Goal: Task Accomplishment & Management: Use online tool/utility

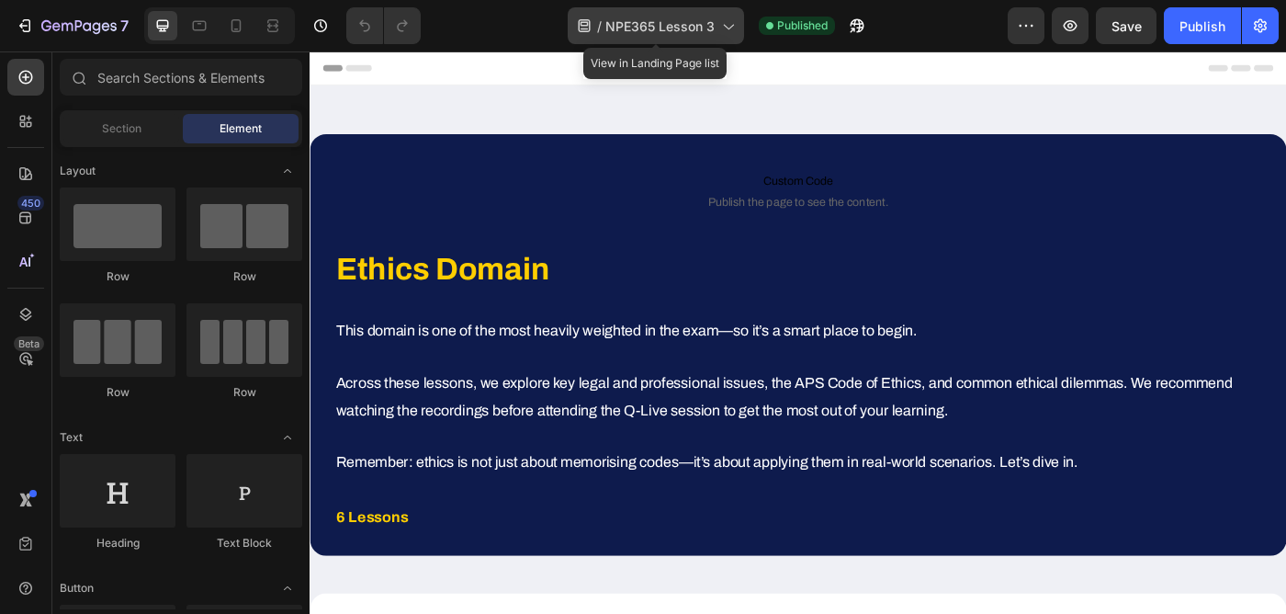
click at [670, 24] on span "NPE365 Lesson 3" at bounding box center [659, 26] width 109 height 19
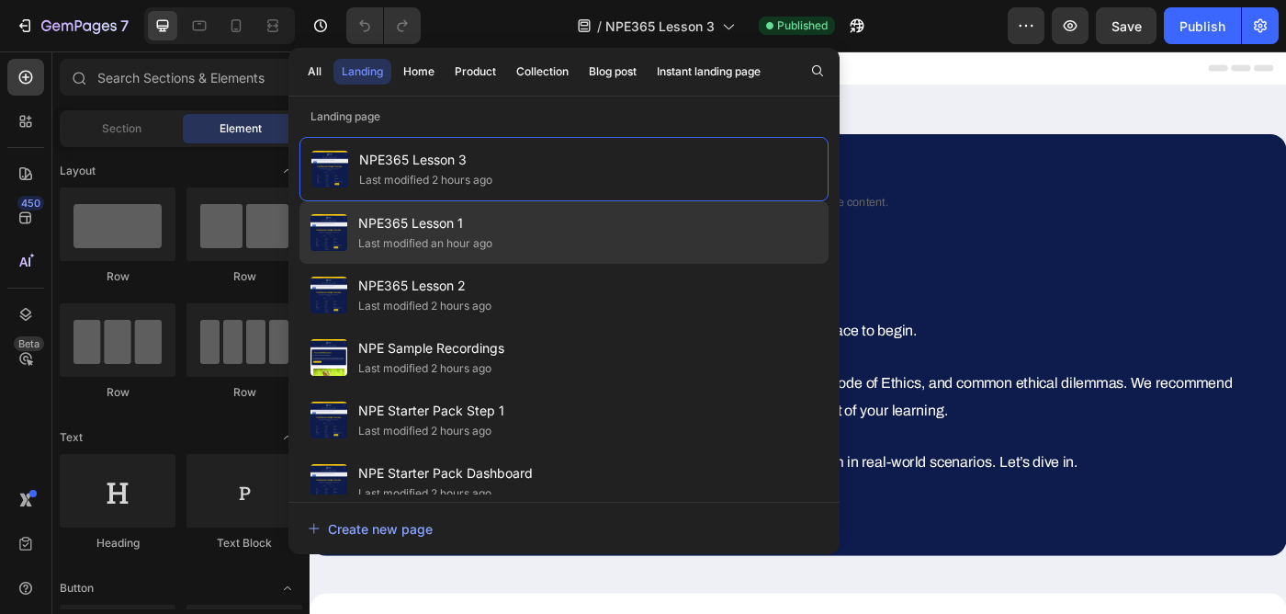
click at [522, 236] on div "NPE365 Lesson 1 Last modified an hour ago" at bounding box center [564, 232] width 529 height 62
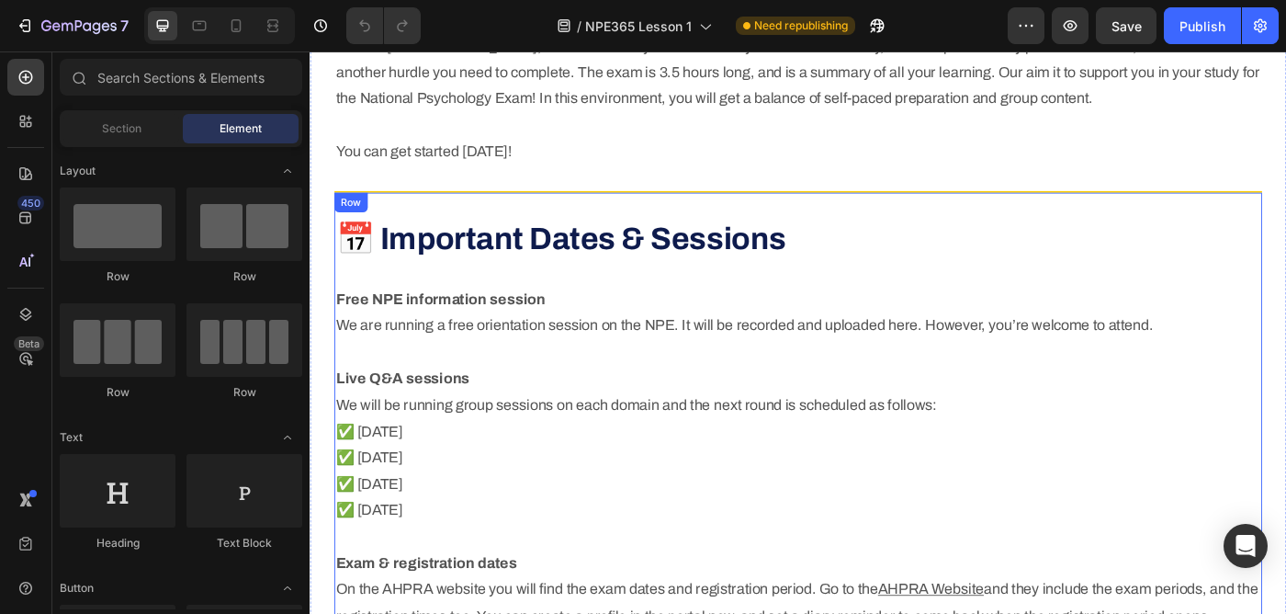
scroll to position [1295, 0]
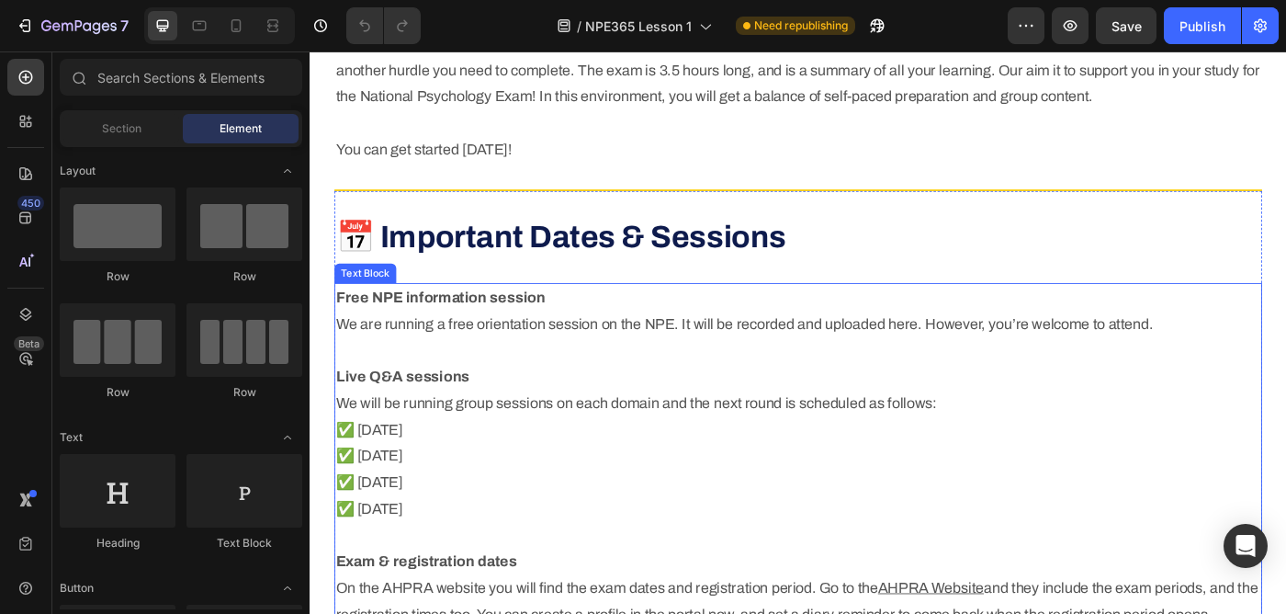
click at [467, 455] on p "Free NPE information session We are running a free orientation session on the N…" at bounding box center [861, 522] width 1044 height 417
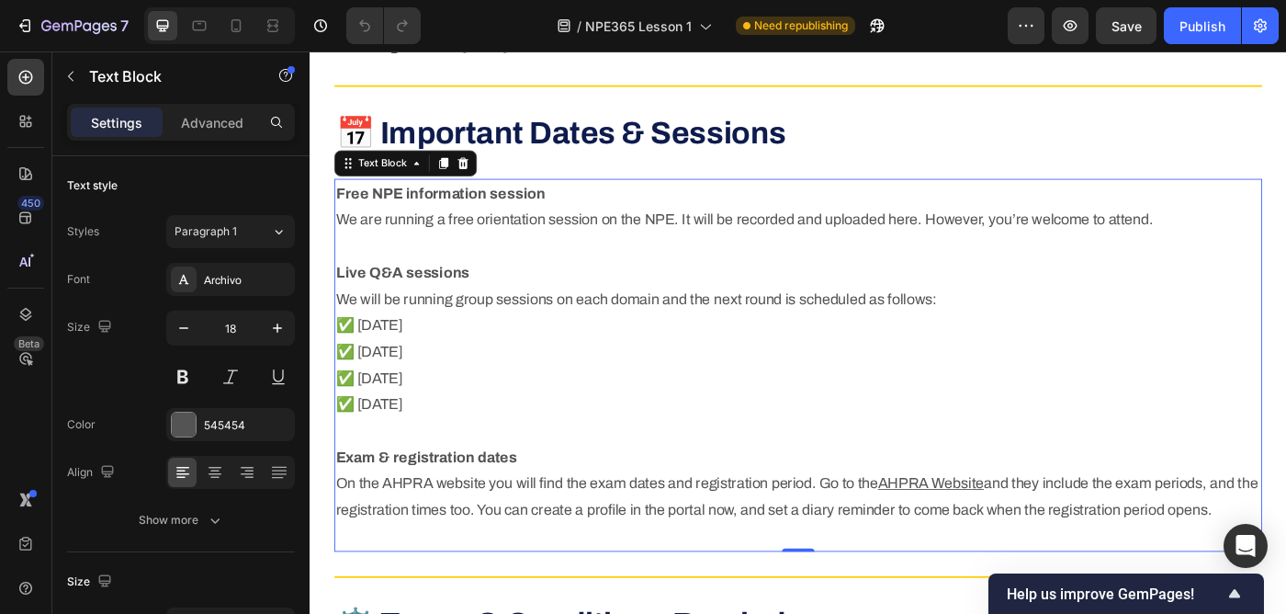
scroll to position [1421, 0]
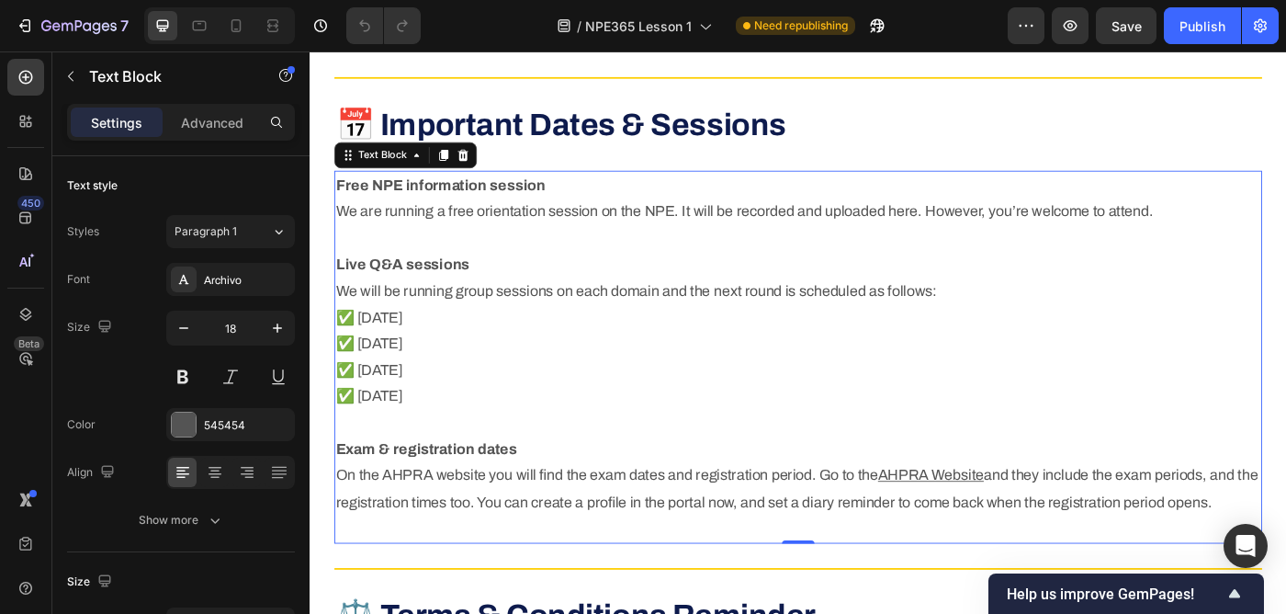
click at [527, 441] on p "Free NPE information session We are running a free orientation session on the N…" at bounding box center [861, 395] width 1044 height 417
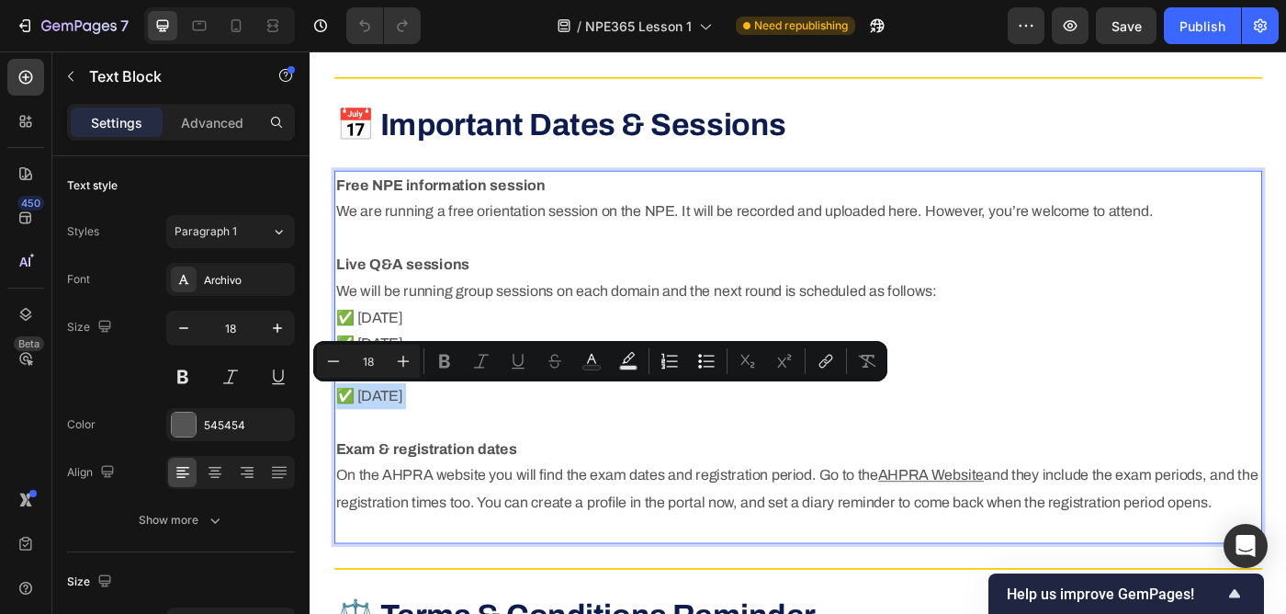
click at [528, 445] on p "Free NPE information session We are running a free orientation session on the N…" at bounding box center [861, 395] width 1044 height 417
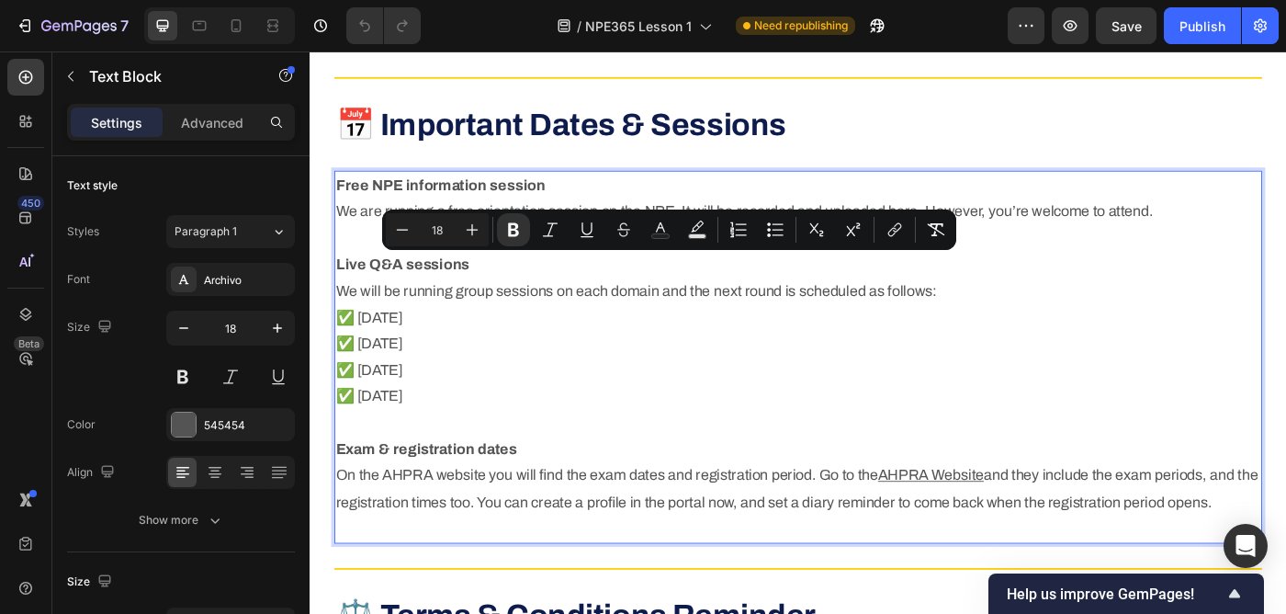
drag, startPoint x: 528, startPoint y: 445, endPoint x: 336, endPoint y: 286, distance: 249.3
click at [337, 286] on div "Free NPE information session We are running a free orientation session on the N…" at bounding box center [860, 396] width 1047 height 421
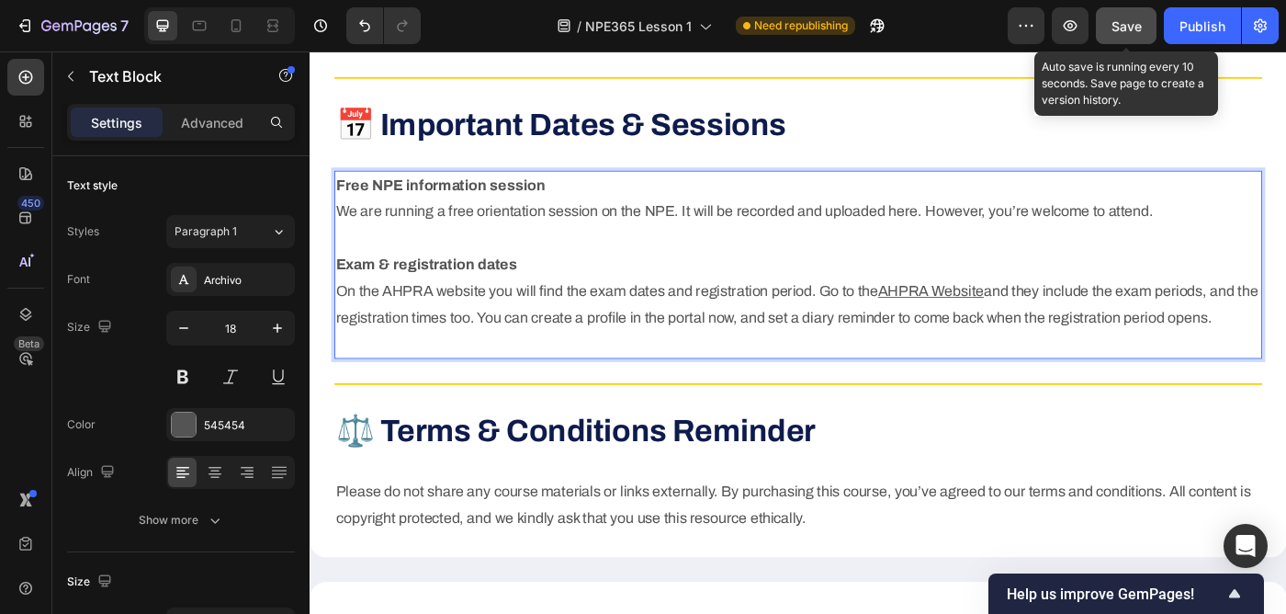
click at [1114, 25] on span "Save" at bounding box center [1127, 26] width 30 height 16
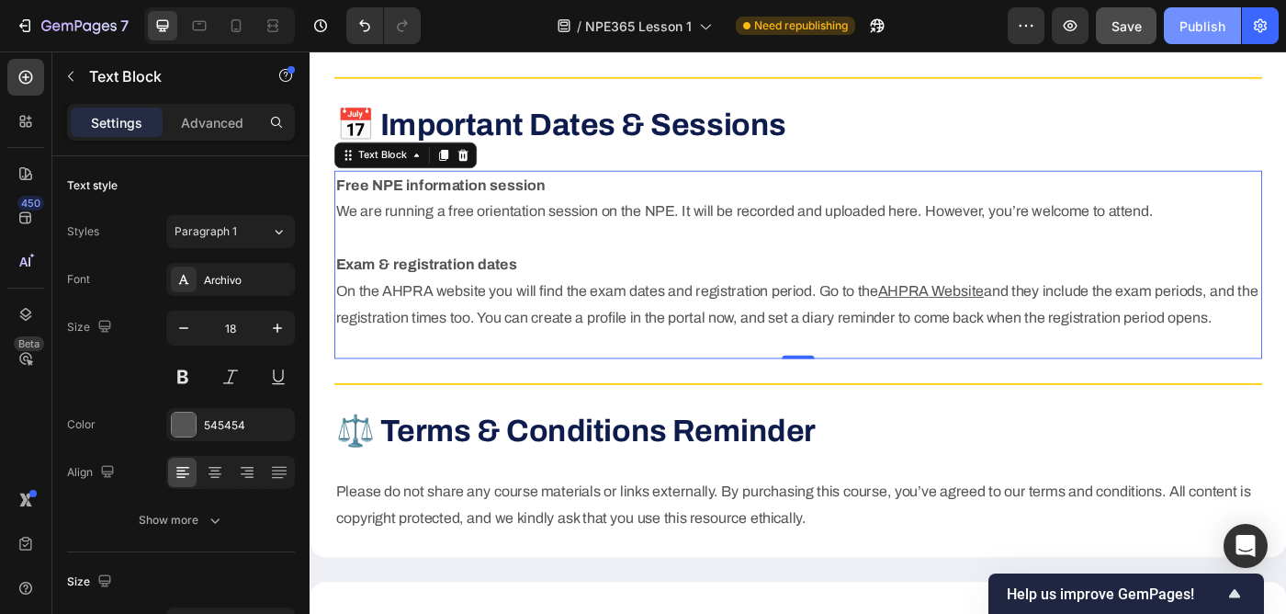
click at [1214, 26] on div "Publish" at bounding box center [1203, 26] width 46 height 19
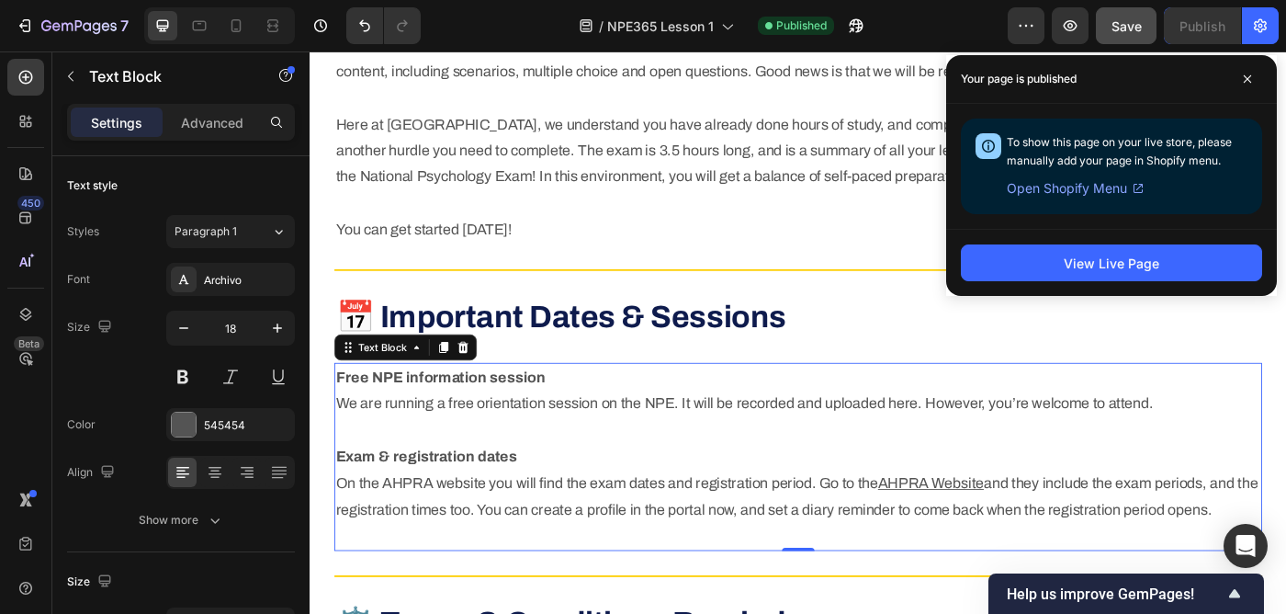
scroll to position [666, 0]
